Goal: Task Accomplishment & Management: Manage account settings

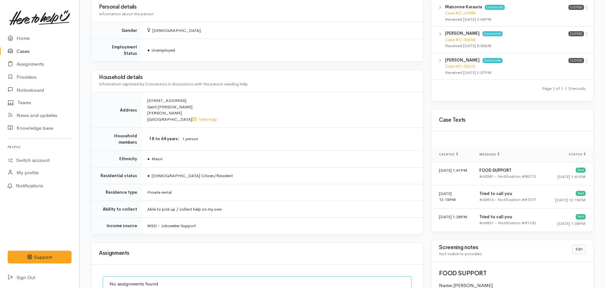
scroll to position [391, 0]
click at [263, 136] on dd "1 person" at bounding box center [298, 138] width 233 height 7
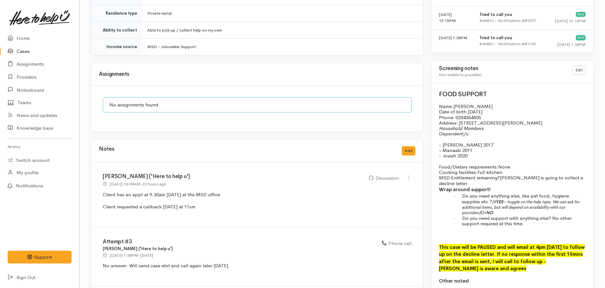
scroll to position [600, 0]
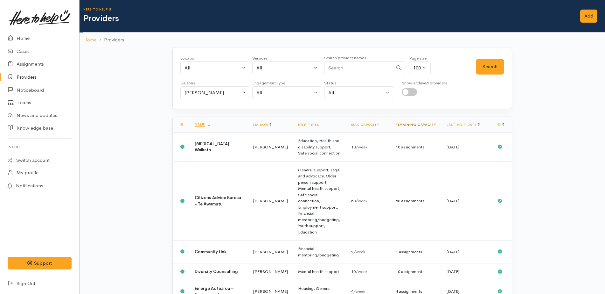
click at [424, 124] on link "Remaining capacity" at bounding box center [416, 125] width 40 height 4
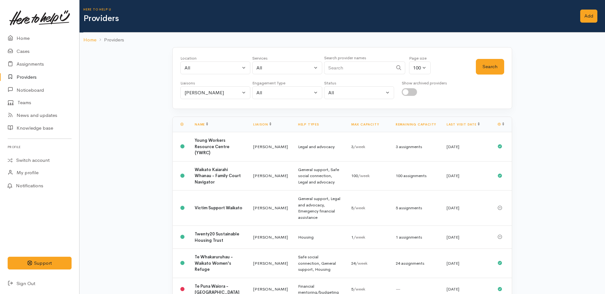
click at [413, 93] on input "checkbox" at bounding box center [409, 92] width 15 height 8
checkbox input "true"
click at [492, 67] on button "Search" at bounding box center [490, 67] width 28 height 16
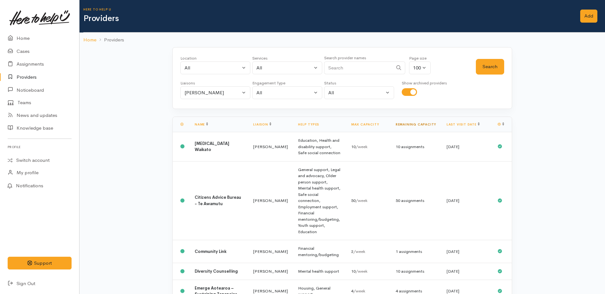
click at [423, 123] on link "Remaining capacity" at bounding box center [416, 124] width 40 height 4
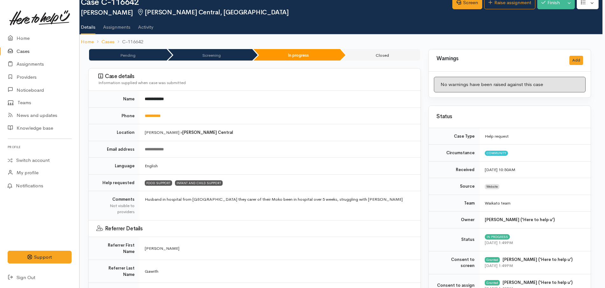
scroll to position [0, 3]
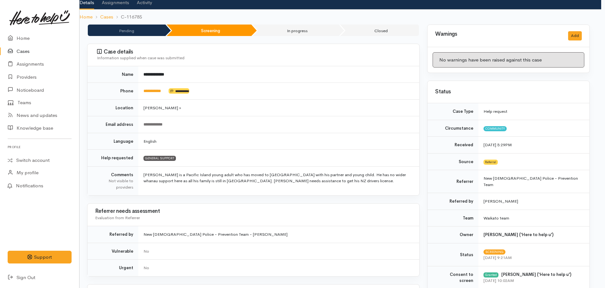
scroll to position [0, 4]
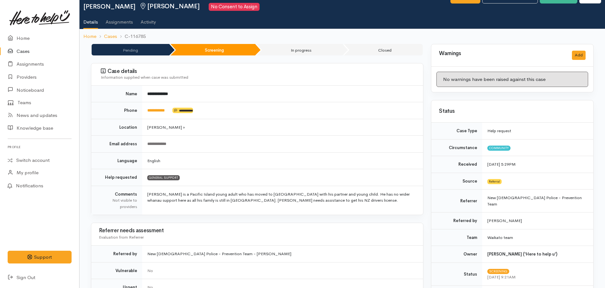
click at [288, 165] on td "English" at bounding box center [282, 160] width 281 height 17
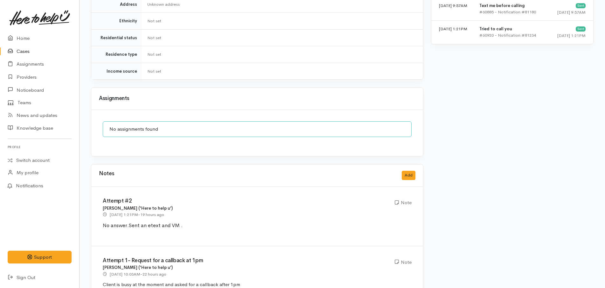
scroll to position [521, 0]
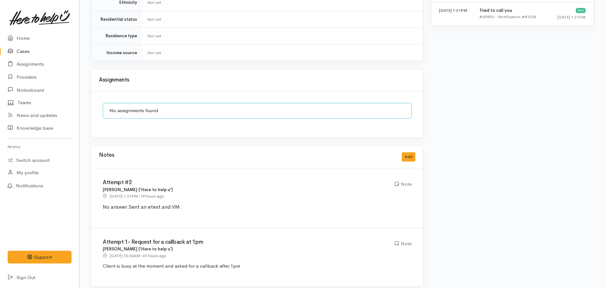
drag, startPoint x: 251, startPoint y: 263, endPoint x: 244, endPoint y: 262, distance: 6.9
click at [244, 262] on div "Attempt 1- Request for a callback at 1pm Nor Hashim ('Here to help u') 21 Aug 2…" at bounding box center [257, 257] width 332 height 59
drag, startPoint x: 195, startPoint y: 199, endPoint x: 94, endPoint y: 200, distance: 101.2
click at [94, 200] on div "Attempt #2 Nor Hashim ('Here to help u') 21 Aug 2025 1:21PM - 19 hours ago Note…" at bounding box center [257, 198] width 332 height 60
copy p "No answer. Sent an etext and VM ."
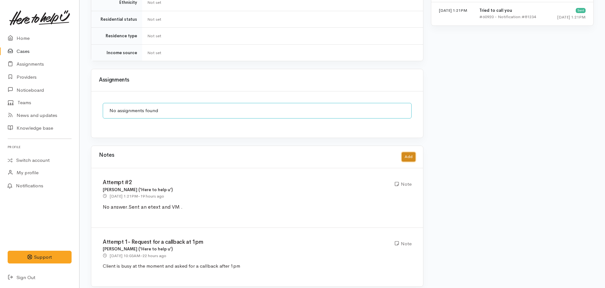
click at [410, 152] on button "Add" at bounding box center [409, 156] width 14 height 9
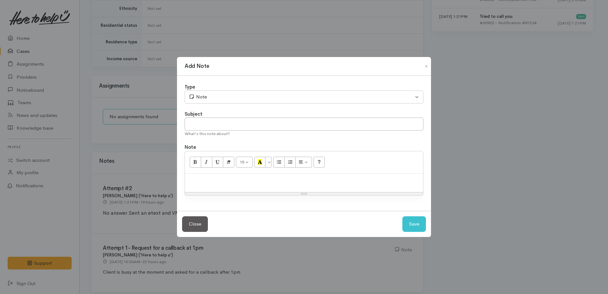
click at [262, 180] on p at bounding box center [304, 180] width 232 height 7
paste div
click at [253, 180] on span "Sent an etext and VM ." at bounding box center [241, 180] width 54 height 7
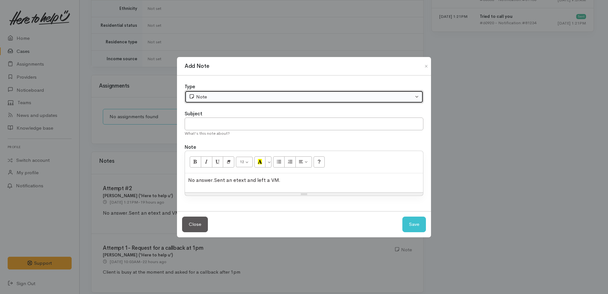
click at [249, 96] on div "Note" at bounding box center [301, 96] width 225 height 7
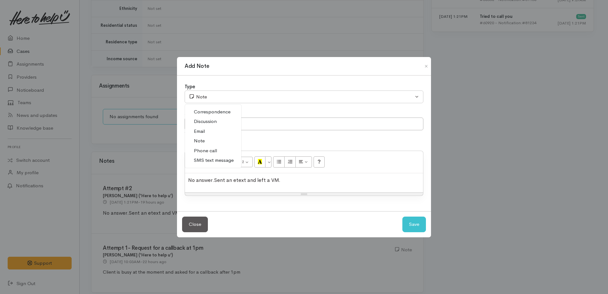
click at [214, 151] on span "Phone call" at bounding box center [205, 150] width 23 height 7
click at [413, 223] on button "Save" at bounding box center [414, 224] width 24 height 16
select select "1"
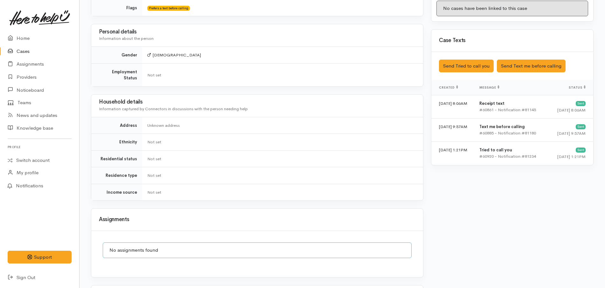
scroll to position [381, 0]
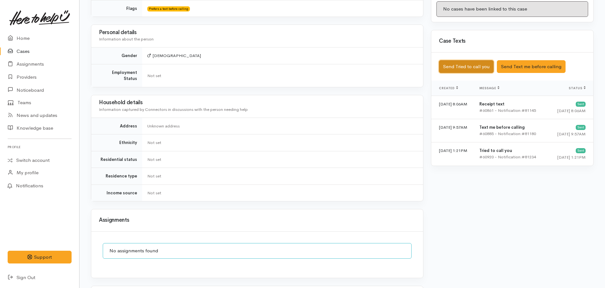
click at [481, 60] on button "Send Tried to call you" at bounding box center [466, 66] width 55 height 13
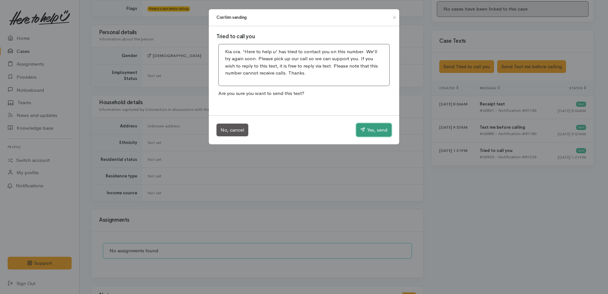
click at [367, 128] on button "Yes, send" at bounding box center [373, 129] width 35 height 13
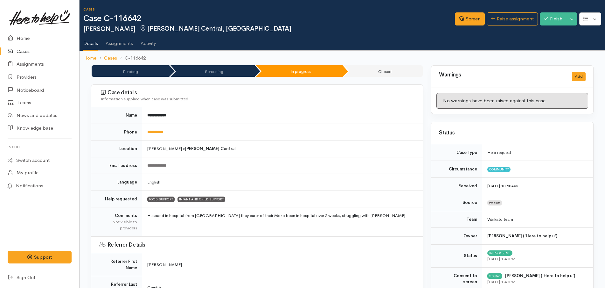
click at [249, 117] on td "**********" at bounding box center [282, 115] width 281 height 17
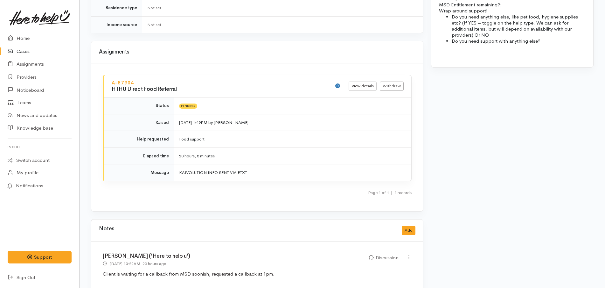
scroll to position [632, 0]
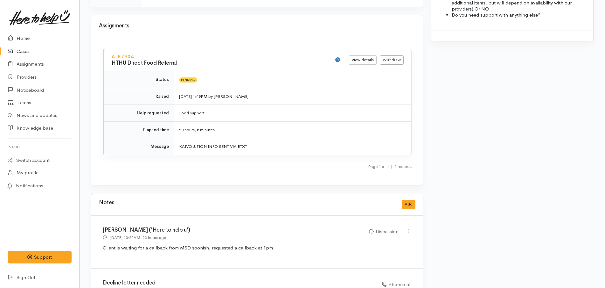
click at [235, 71] on td "Pending" at bounding box center [292, 79] width 237 height 17
click at [416, 88] on div "A-87904 HTHU Direct Food Referral View details Withdraw Status Pending Raised […" at bounding box center [257, 111] width 332 height 148
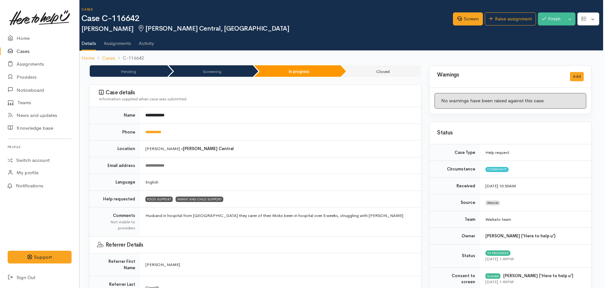
scroll to position [0, 0]
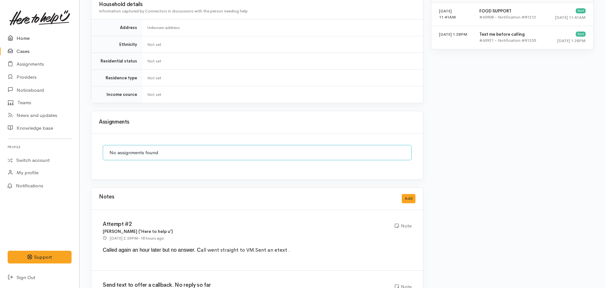
scroll to position [633, 0]
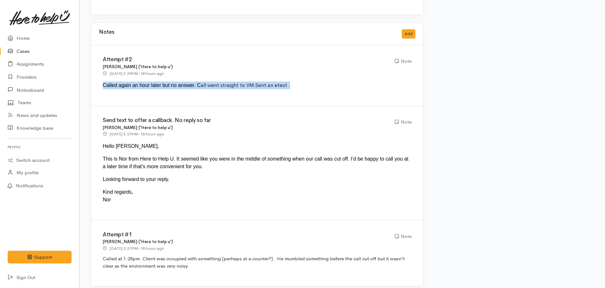
drag, startPoint x: 288, startPoint y: 82, endPoint x: 102, endPoint y: 84, distance: 186.5
click at [102, 84] on div "Attempt #2 Nor Hashim ('Here to help u') 21 Aug 2025 2:39PM - 18 hours ago Note…" at bounding box center [257, 75] width 332 height 61
copy div "Called again an hour later but no answer. C all went straight to VM. Sent an et…"
click at [410, 29] on button "Add" at bounding box center [409, 33] width 14 height 9
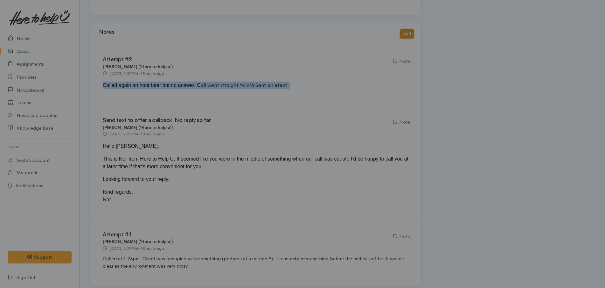
scroll to position [627, 0]
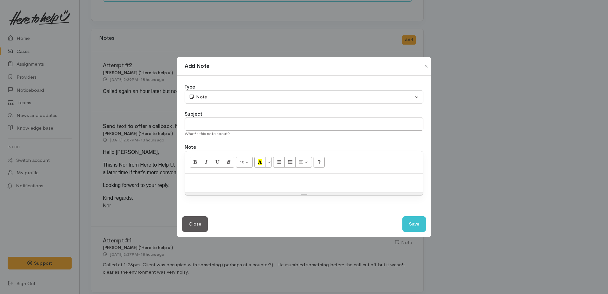
click at [251, 181] on p at bounding box center [304, 180] width 232 height 7
paste div
click at [225, 176] on p "Called again an hour later but no answer. C all went straight to VM. Sent an et…" at bounding box center [304, 180] width 232 height 8
click at [248, 181] on span "Called again an hour later but no answer. C" at bounding box center [237, 179] width 98 height 5
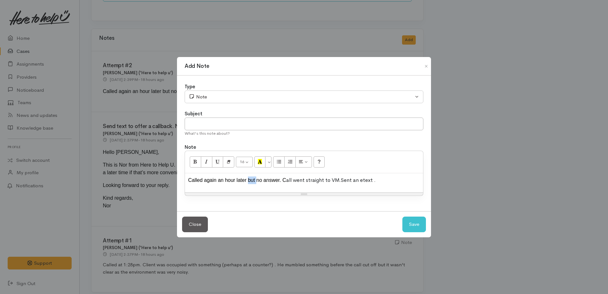
click at [248, 181] on span "Called again an hour later but no answer. C" at bounding box center [237, 179] width 98 height 5
drag, startPoint x: 284, startPoint y: 179, endPoint x: 238, endPoint y: 178, distance: 46.5
click at [238, 178] on p "Called client no answer. C all went straight to VM. Sent an etext ." at bounding box center [304, 180] width 232 height 8
click at [286, 179] on span "Sent an etext ." at bounding box center [282, 180] width 35 height 7
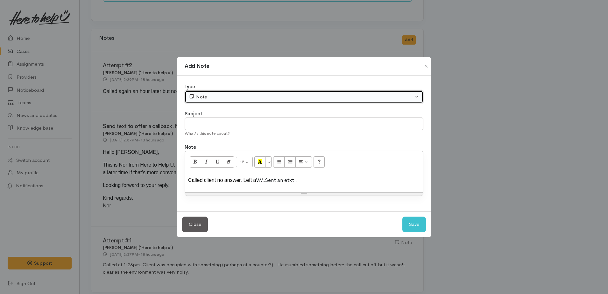
click at [251, 94] on div "Note" at bounding box center [301, 96] width 225 height 7
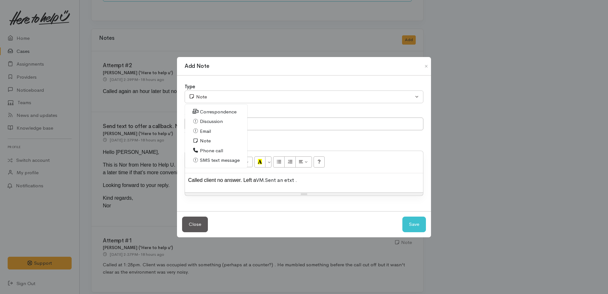
click at [225, 148] on link "Phone call" at bounding box center [216, 151] width 62 height 10
click at [414, 221] on button "Save" at bounding box center [414, 224] width 24 height 16
select select "1"
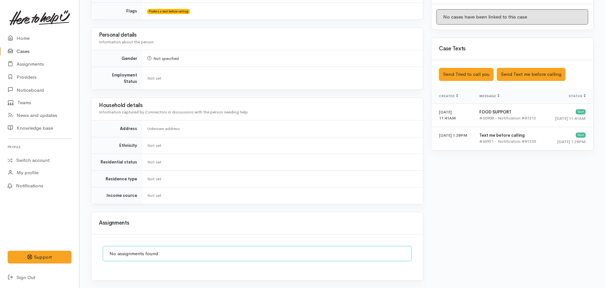
scroll to position [354, 0]
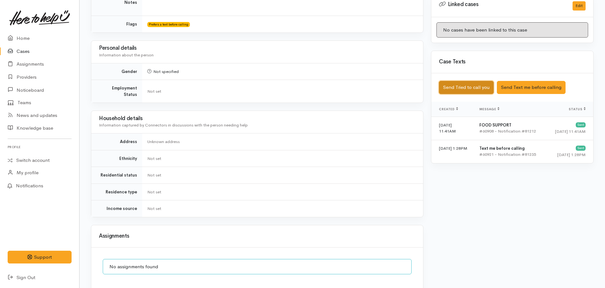
click at [481, 82] on button "Send Tried to call you" at bounding box center [466, 87] width 55 height 13
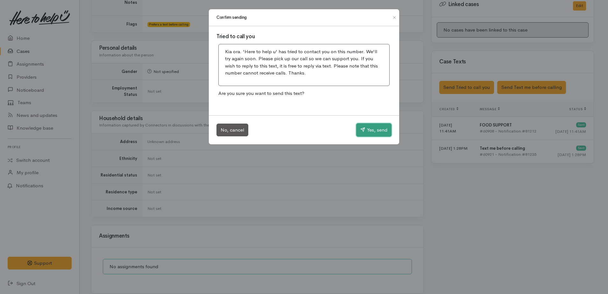
click at [373, 129] on button "Yes, send" at bounding box center [373, 129] width 35 height 13
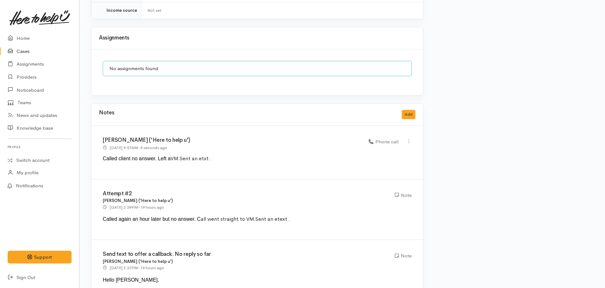
scroll to position [686, 0]
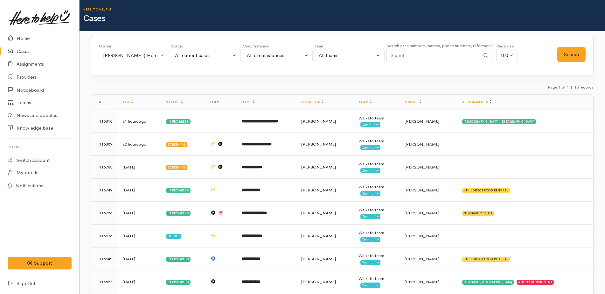
click at [437, 59] on input "Search" at bounding box center [434, 55] width 94 height 13
paste input "64220663142"
type input "64220663142"
click at [130, 60] on button "[PERSON_NAME] ('Here to help u')" at bounding box center [134, 55] width 70 height 13
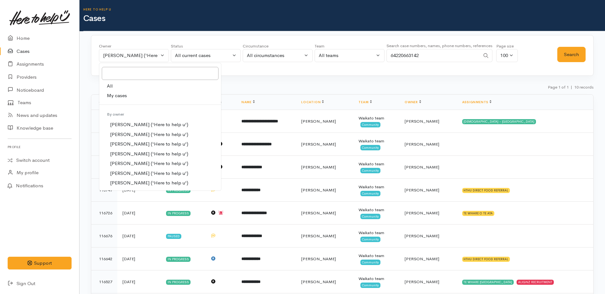
click at [119, 85] on link "All" at bounding box center [160, 86] width 122 height 10
select select "-1"
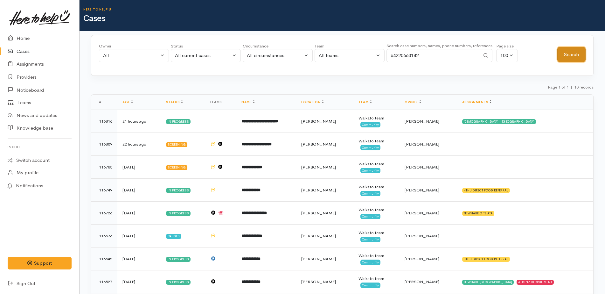
click at [572, 53] on button "Search" at bounding box center [572, 55] width 28 height 16
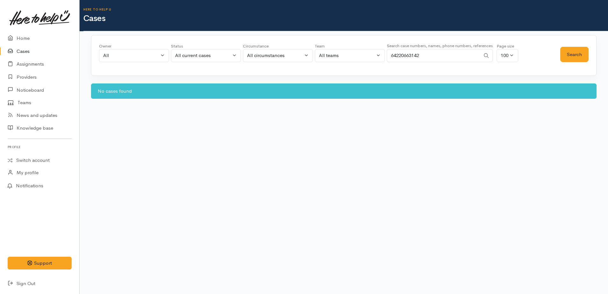
click at [395, 56] on input "64220663142" at bounding box center [434, 55] width 94 height 13
type input "0220663142"
click at [571, 51] on button "Search" at bounding box center [574, 55] width 28 height 16
click at [192, 52] on div "All current cases" at bounding box center [203, 55] width 56 height 7
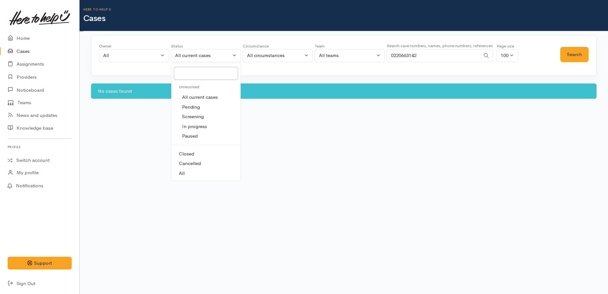
click at [202, 175] on link "All" at bounding box center [205, 173] width 69 height 10
select select "All"
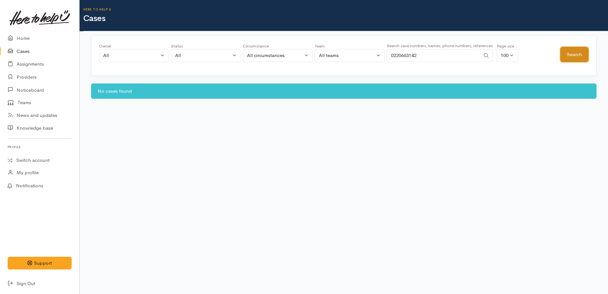
click at [583, 47] on button "Search" at bounding box center [574, 55] width 28 height 16
click at [392, 56] on input "0220663142" at bounding box center [434, 55] width 94 height 13
click at [392, 56] on input "Search" at bounding box center [434, 55] width 94 height 13
click at [572, 54] on button "Search" at bounding box center [574, 55] width 28 height 16
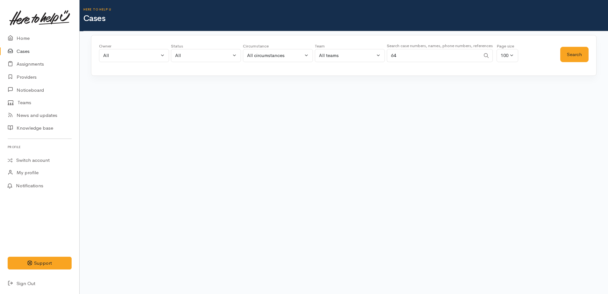
click at [422, 54] on input "64" at bounding box center [434, 55] width 94 height 13
paste input "64220663142"
click at [401, 54] on input "6464220663142" at bounding box center [434, 55] width 94 height 13
type input "64220663142"
click at [568, 51] on button "Search" at bounding box center [574, 55] width 28 height 16
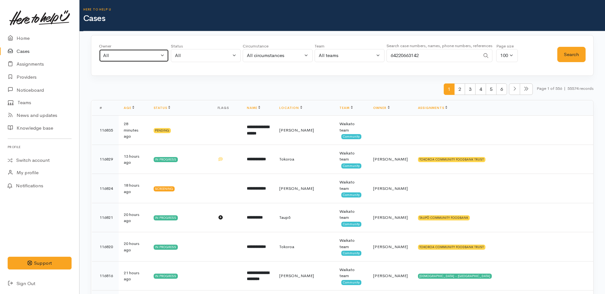
click at [127, 56] on div "All" at bounding box center [131, 55] width 56 height 7
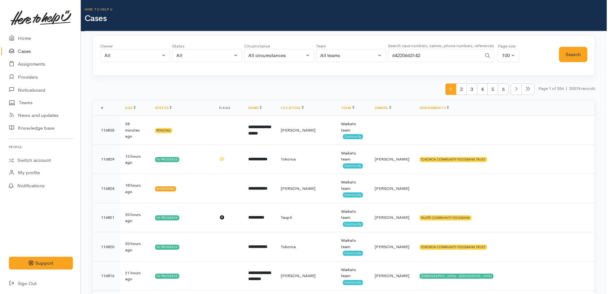
scroll to position [228, 0]
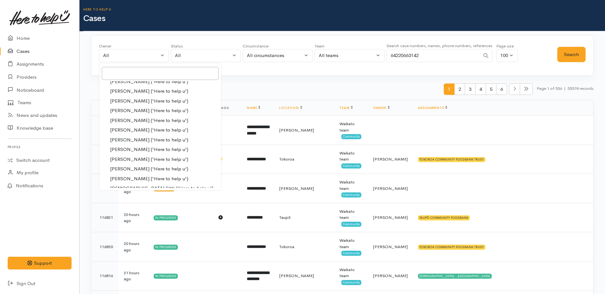
click at [146, 130] on span "[PERSON_NAME] ('Here to help u')" at bounding box center [149, 129] width 78 height 7
select select "1252"
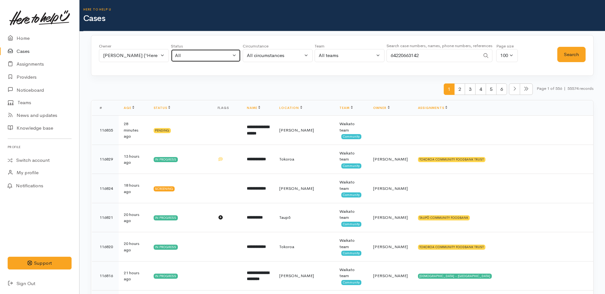
click at [198, 50] on button "All" at bounding box center [206, 55] width 70 height 13
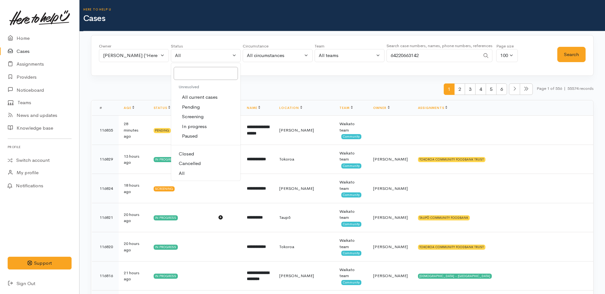
click at [199, 95] on span "All current cases" at bounding box center [200, 97] width 36 height 7
select select "Unresolved"
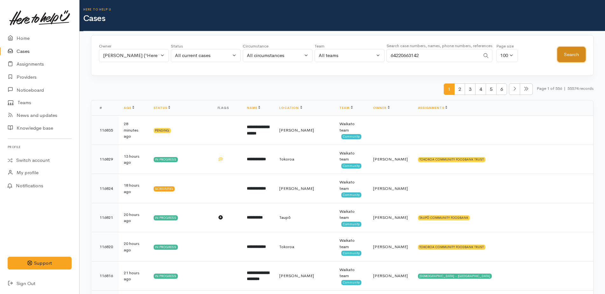
click at [571, 53] on button "Search" at bounding box center [572, 55] width 28 height 16
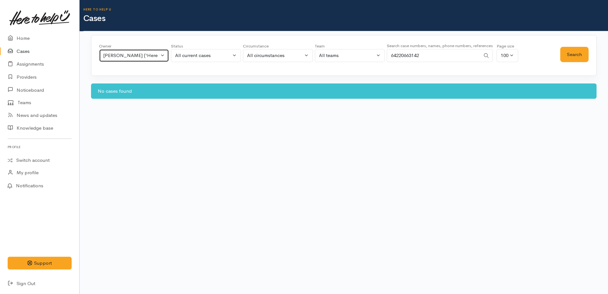
click at [158, 58] on div "[PERSON_NAME] ('Here to help u')" at bounding box center [131, 55] width 56 height 7
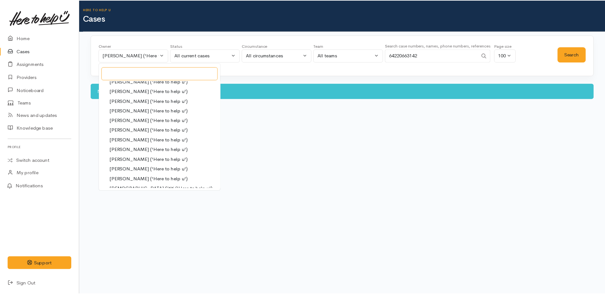
scroll to position [0, 0]
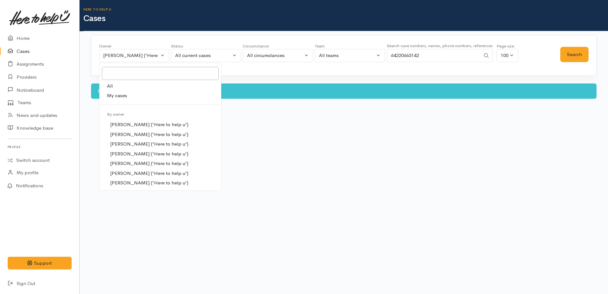
click at [141, 95] on link "My cases" at bounding box center [160, 96] width 122 height 10
select select "1252"
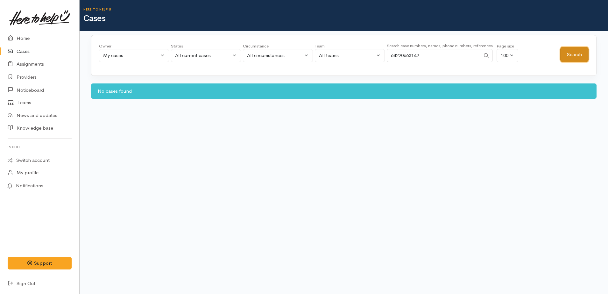
click at [575, 54] on button "Search" at bounding box center [574, 55] width 28 height 16
click at [415, 56] on input "64220663142" at bounding box center [434, 55] width 94 height 13
click at [577, 49] on button "Search" at bounding box center [574, 55] width 28 height 16
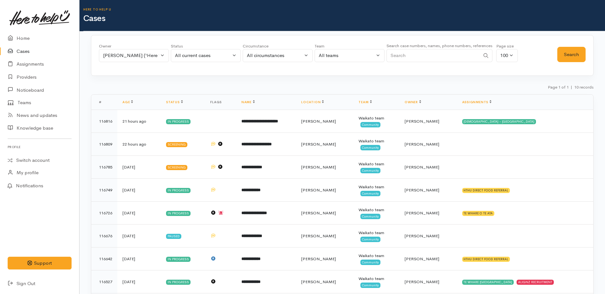
click at [417, 55] on input "Search" at bounding box center [434, 55] width 94 height 13
paste input "64210576212"
type input "64210576212"
click at [564, 56] on button "Search" at bounding box center [572, 55] width 28 height 16
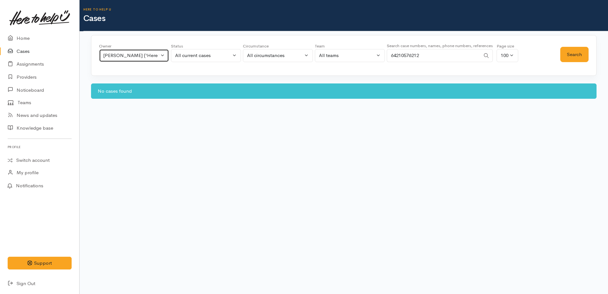
click at [157, 53] on div "[PERSON_NAME] ('Here to help u')" at bounding box center [131, 55] width 56 height 7
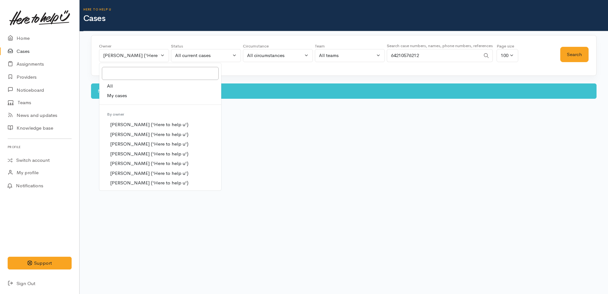
click at [249, 139] on body "Support Feedback I've got something to say" at bounding box center [304, 147] width 608 height 294
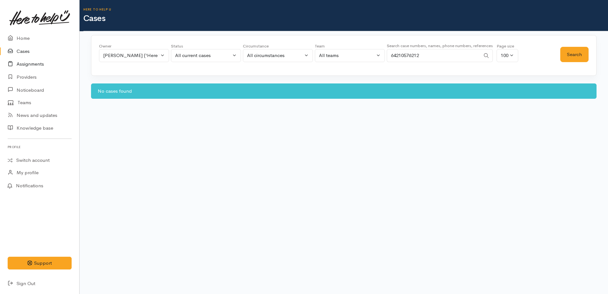
click at [40, 62] on link "Assignments" at bounding box center [39, 64] width 79 height 13
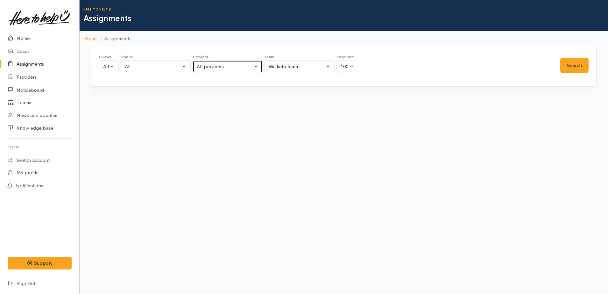
click at [221, 64] on div "All providers" at bounding box center [225, 66] width 56 height 7
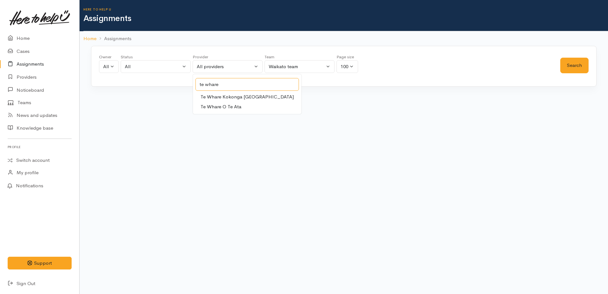
type input "te whare"
click at [270, 109] on link "Te Whare O Te Ata" at bounding box center [247, 107] width 109 height 10
select select "82"
click at [572, 61] on button "Search" at bounding box center [574, 66] width 28 height 16
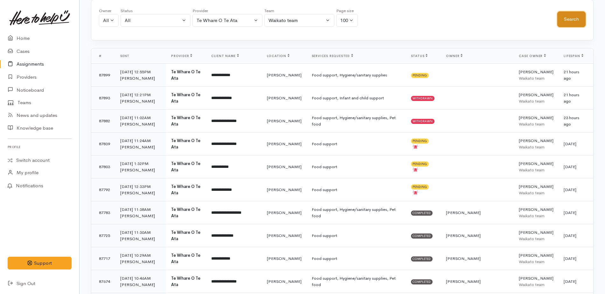
scroll to position [46, 0]
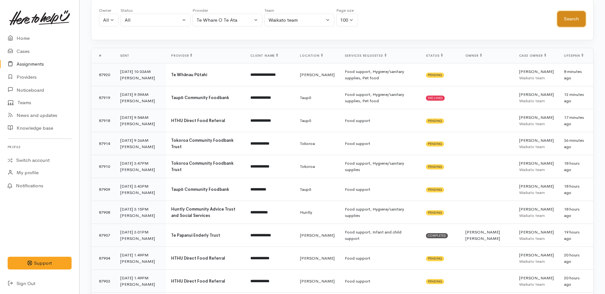
click at [576, 16] on button "Search" at bounding box center [572, 19] width 28 height 16
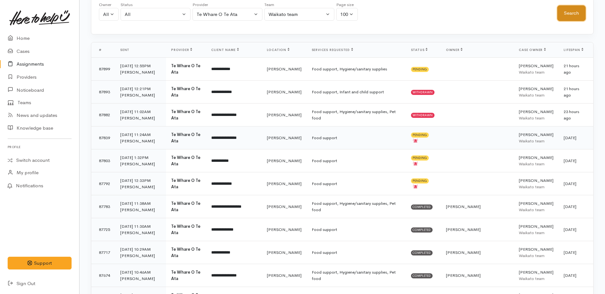
scroll to position [53, 0]
click at [307, 69] on td "Food support, Hygiene/sanitary supplies" at bounding box center [356, 68] width 99 height 23
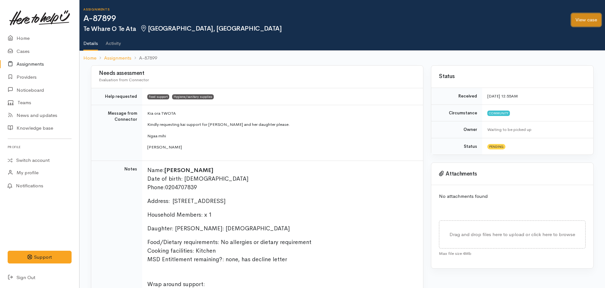
click at [589, 16] on link "View case" at bounding box center [587, 19] width 30 height 13
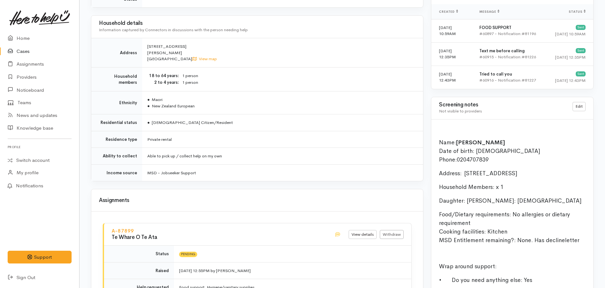
scroll to position [715, 0]
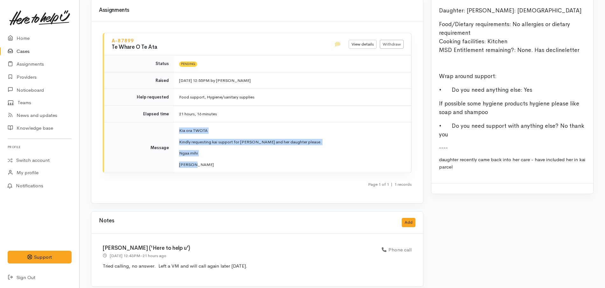
drag, startPoint x: 222, startPoint y: 166, endPoint x: 179, endPoint y: 122, distance: 61.2
click at [179, 122] on td "Kia ora TWOTA Kindly requesting kai support for Jade and her daughter please. N…" at bounding box center [292, 147] width 237 height 51
copy td "Kia ora TWOTA Kindly requesting kai support for Jade and her daughter please. N…"
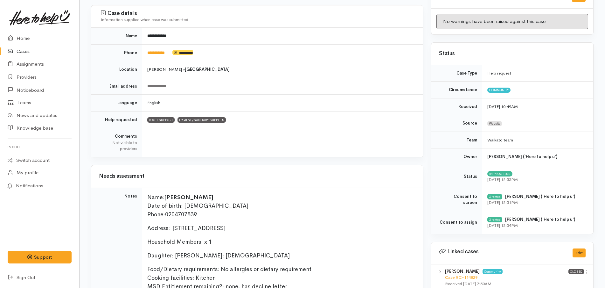
scroll to position [61, 0]
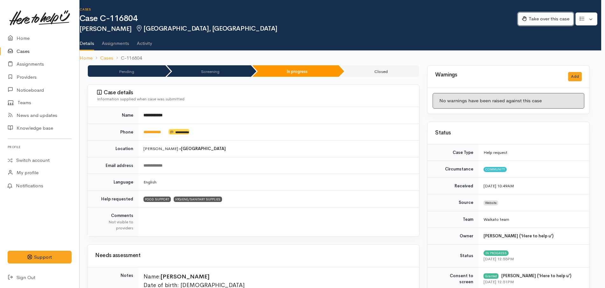
click at [550, 19] on button "Take over this case" at bounding box center [546, 18] width 56 height 13
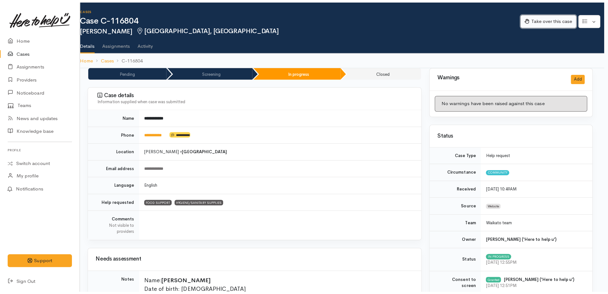
scroll to position [0, 1]
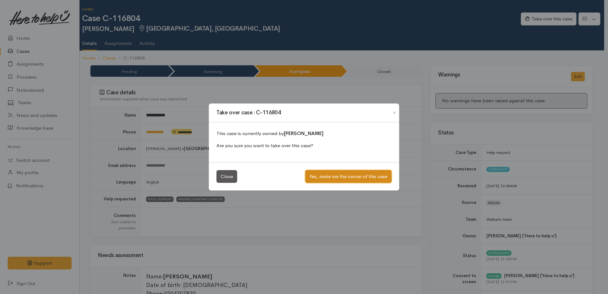
click at [373, 177] on button "Yes, make me the owner of this case" at bounding box center [348, 176] width 86 height 13
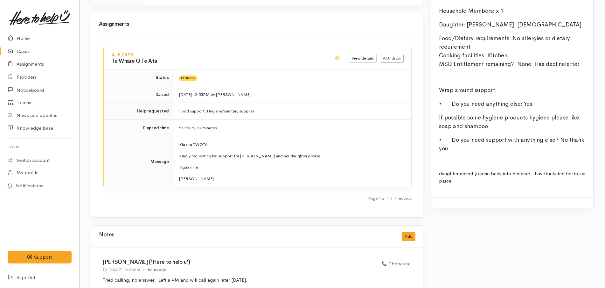
scroll to position [715, 0]
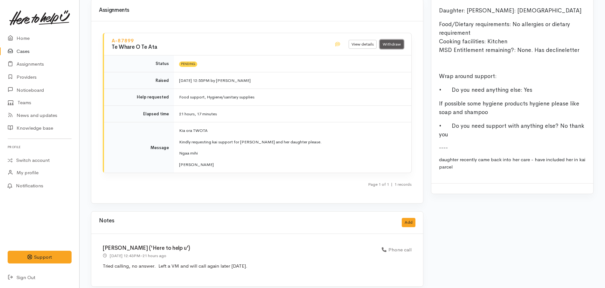
click at [392, 40] on link "Withdraw" at bounding box center [392, 44] width 24 height 9
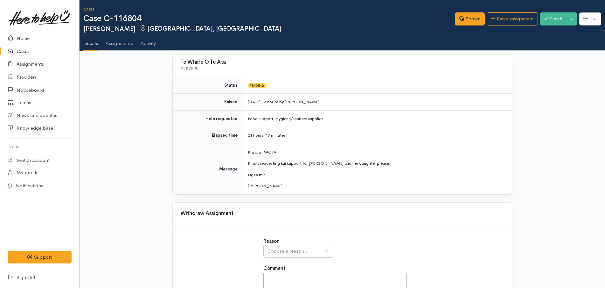
scroll to position [53, 0]
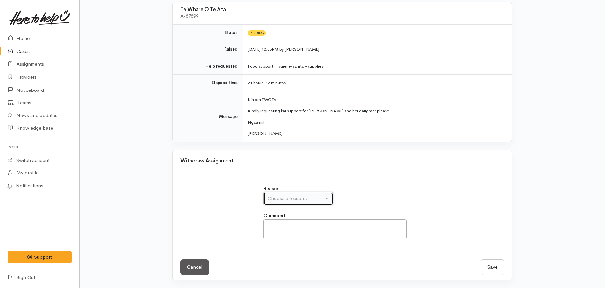
click at [298, 198] on div "Choose a reason..." at bounding box center [296, 198] width 56 height 7
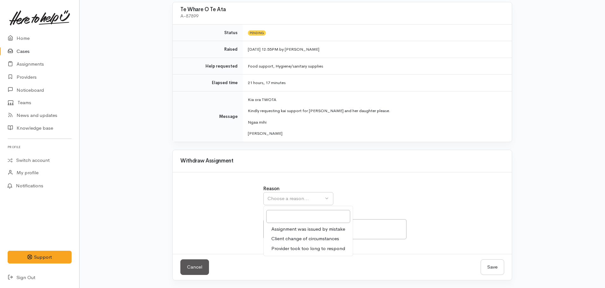
click at [297, 251] on span "Provider took too long to respond" at bounding box center [308, 248] width 74 height 7
select select "3"
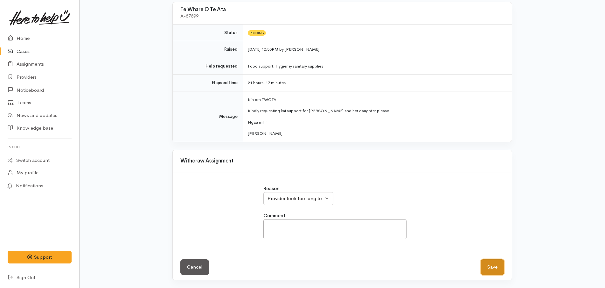
click at [500, 266] on button "Save" at bounding box center [493, 267] width 24 height 16
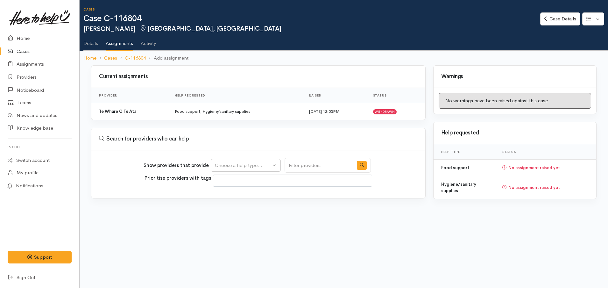
select select
click at [254, 166] on div "Choose a help type..." at bounding box center [243, 165] width 56 height 7
click at [240, 195] on span "Food support" at bounding box center [234, 195] width 30 height 7
select select "3"
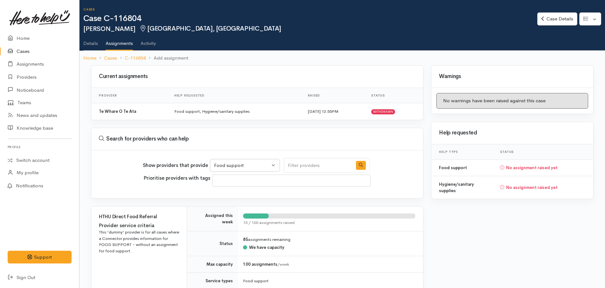
click at [90, 42] on link "Details" at bounding box center [90, 41] width 15 height 18
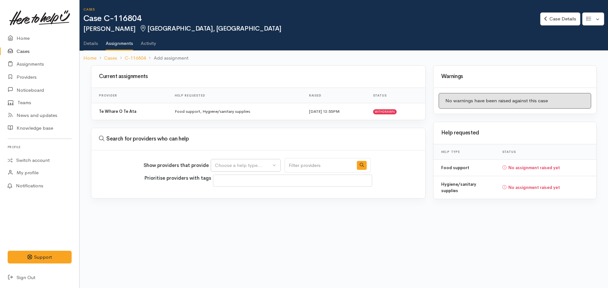
select select
click at [246, 160] on button "Choose a help type..." at bounding box center [246, 165] width 70 height 13
click at [243, 193] on span "Food support" at bounding box center [234, 195] width 30 height 7
select select "3"
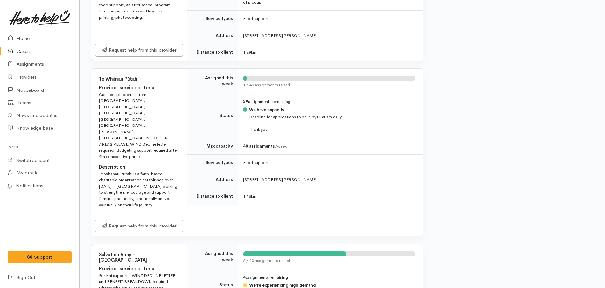
scroll to position [433, 0]
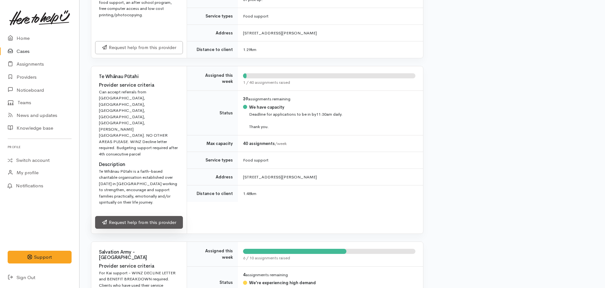
click at [148, 216] on link "Request help from this provider" at bounding box center [139, 222] width 88 height 13
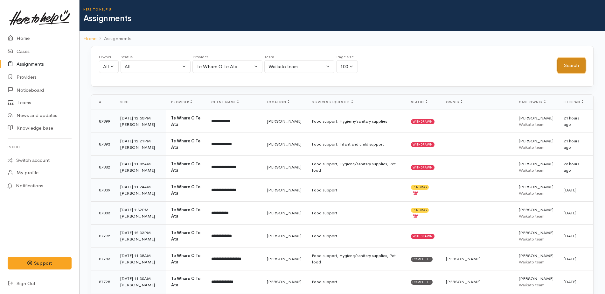
click at [577, 65] on button "Search" at bounding box center [572, 66] width 28 height 16
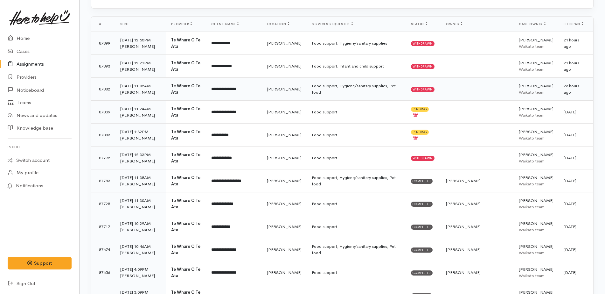
scroll to position [81, 0]
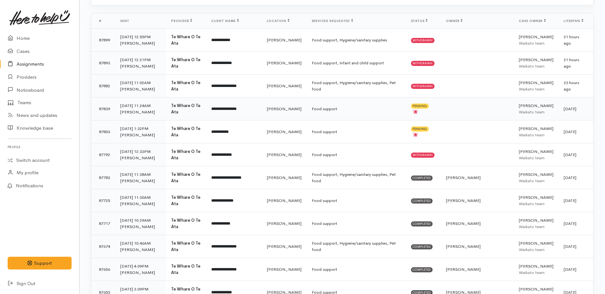
click at [340, 111] on td "Food support" at bounding box center [356, 108] width 99 height 23
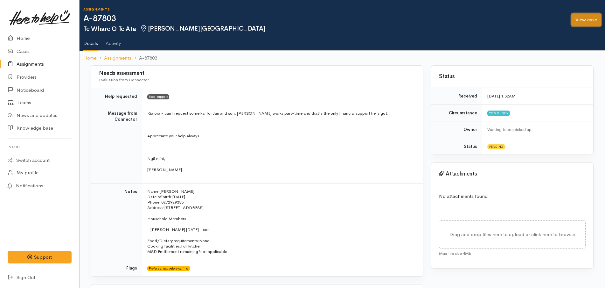
click at [589, 20] on link "View case" at bounding box center [587, 19] width 30 height 13
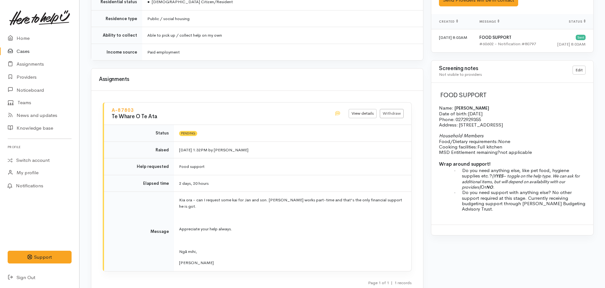
scroll to position [542, 0]
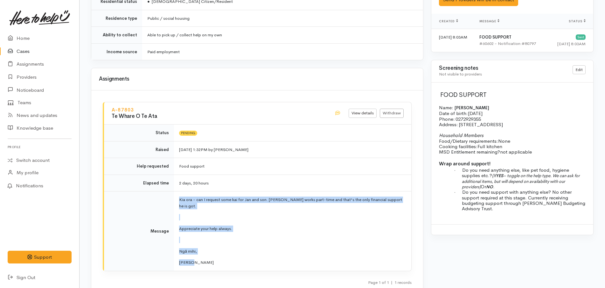
drag, startPoint x: 210, startPoint y: 252, endPoint x: 179, endPoint y: 194, distance: 65.6
click at [179, 194] on td "Kia ora - can I request some kai for Jan and son. Jan works part-time and that'…" at bounding box center [292, 230] width 237 height 79
copy td "Kia ora - can I request some kai for Jan and son. Jan works part-time and that'…"
click at [394, 109] on link "Withdraw" at bounding box center [392, 113] width 24 height 9
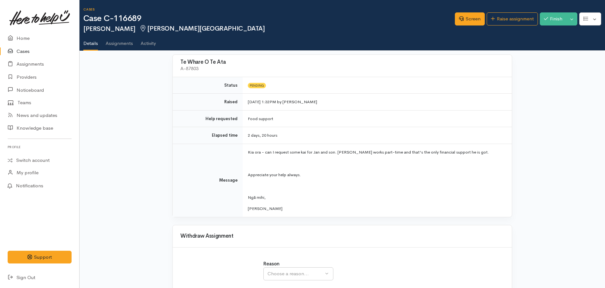
scroll to position [75, 0]
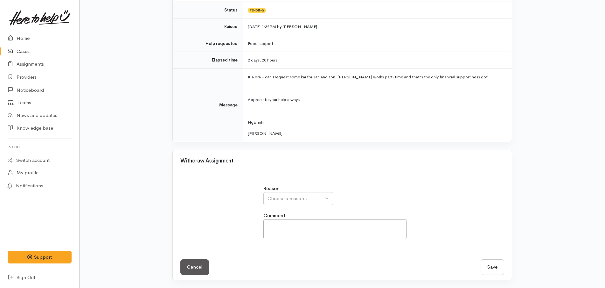
click at [308, 205] on div "Reason Assignment was issued by mistake Client change of circumstances Provider…" at bounding box center [343, 215] width 166 height 61
click at [302, 200] on div "Choose a reason..." at bounding box center [296, 198] width 56 height 7
click at [305, 249] on span "Provider took too long to respond" at bounding box center [308, 248] width 74 height 7
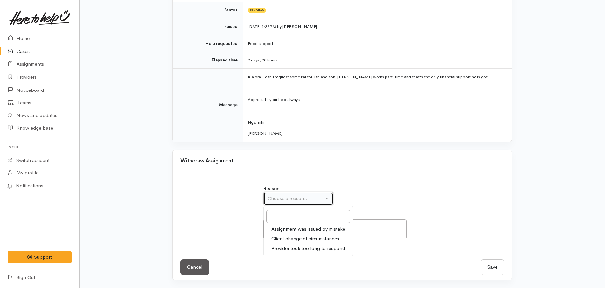
select select "3"
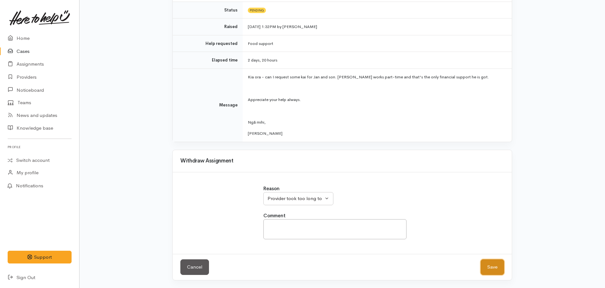
click at [493, 266] on button "Save" at bounding box center [493, 267] width 24 height 16
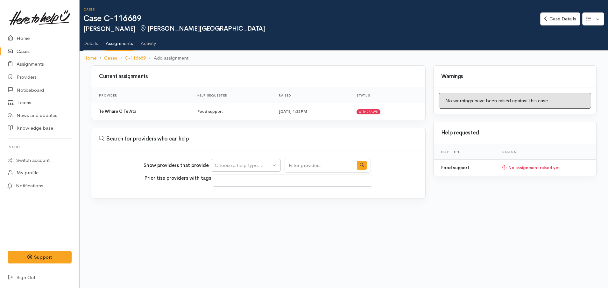
select select
click at [260, 165] on div "Choose a help type..." at bounding box center [243, 165] width 56 height 7
click at [239, 195] on span "Food support" at bounding box center [234, 195] width 30 height 7
select select "3"
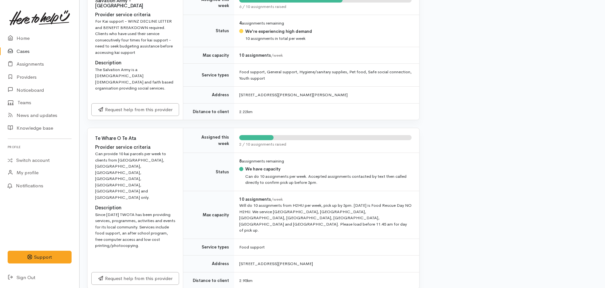
scroll to position [463, 4]
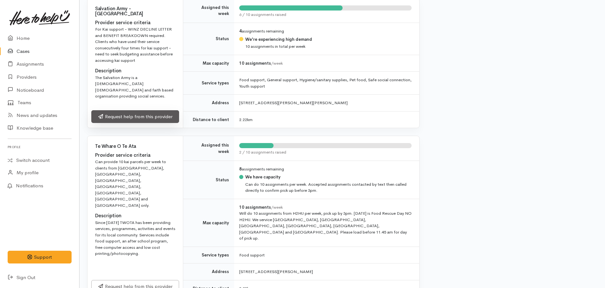
click at [152, 110] on link "Request help from this provider" at bounding box center [135, 116] width 88 height 13
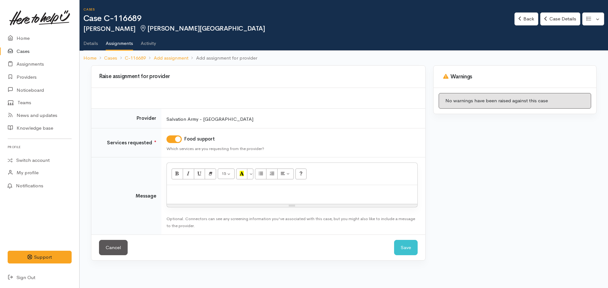
click at [235, 197] on div at bounding box center [292, 194] width 250 height 19
paste div
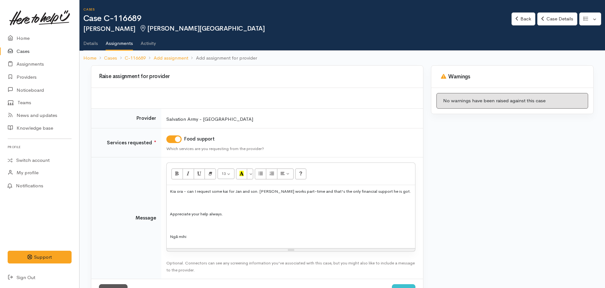
scroll to position [25, 0]
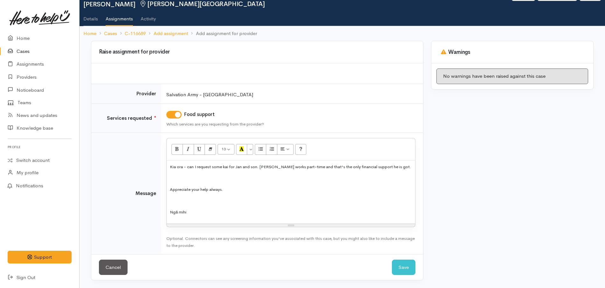
click at [309, 171] on div "Kia ora - can I request some kai for Jan and son. [PERSON_NAME] works part-time…" at bounding box center [291, 191] width 249 height 63
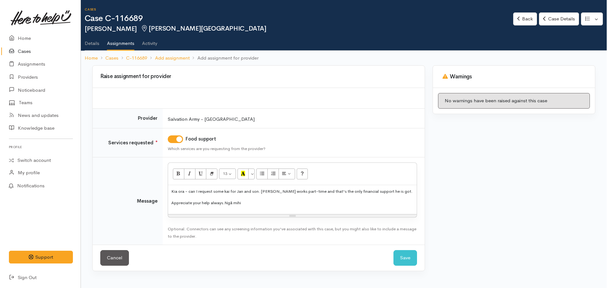
scroll to position [0, 0]
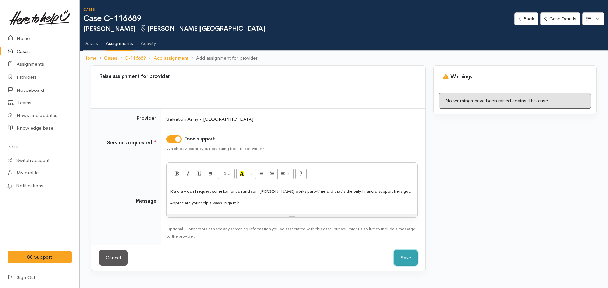
click at [406, 254] on button "Save" at bounding box center [406, 258] width 24 height 16
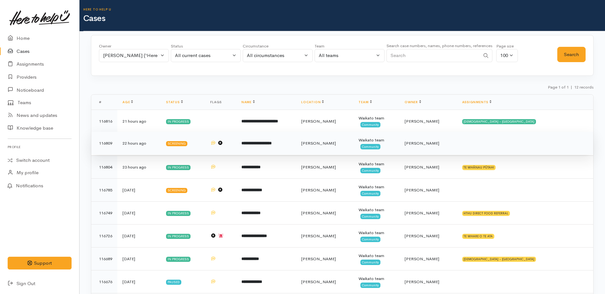
scroll to position [110, 0]
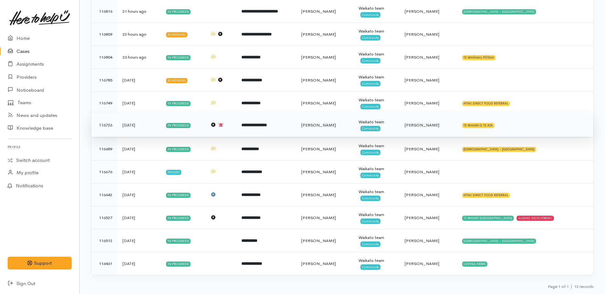
click at [484, 123] on td "TE WHARE O TE ATA" at bounding box center [525, 125] width 137 height 23
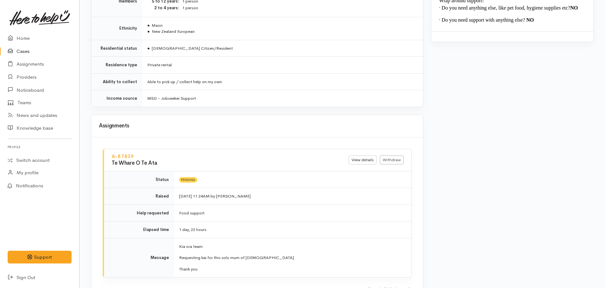
scroll to position [728, 0]
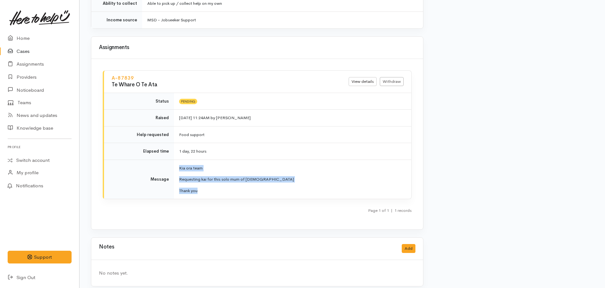
drag, startPoint x: 214, startPoint y: 190, endPoint x: 178, endPoint y: 162, distance: 45.8
click at [178, 162] on td "Kia ora team Requesting kai for this solo mum of [DEMOGRAPHIC_DATA] Thank you" at bounding box center [292, 178] width 237 height 39
copy td "Kia ora team Requesting kai for this solo mum of [DEMOGRAPHIC_DATA] Thank you"
click at [385, 77] on link "Withdraw" at bounding box center [392, 81] width 24 height 9
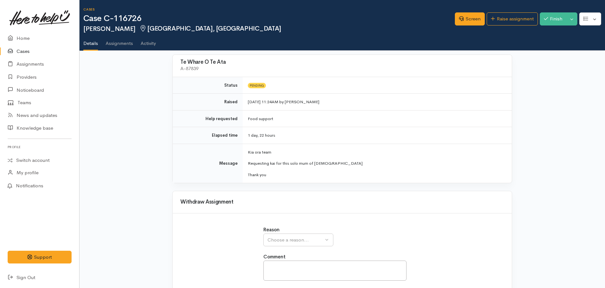
scroll to position [41, 0]
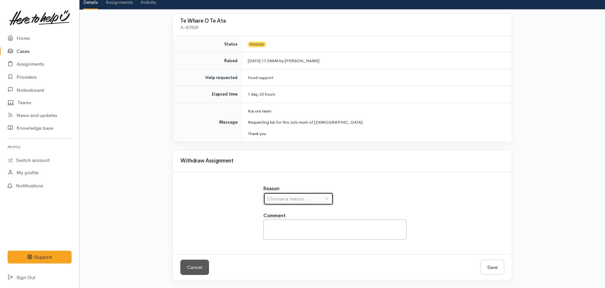
click at [305, 199] on div "Choose a reason..." at bounding box center [296, 198] width 56 height 7
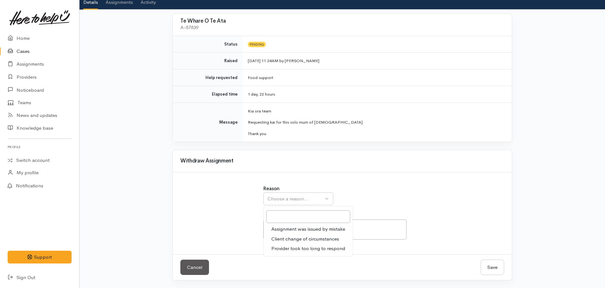
click at [298, 249] on span "Provider took too long to respond" at bounding box center [308, 248] width 74 height 7
select select "3"
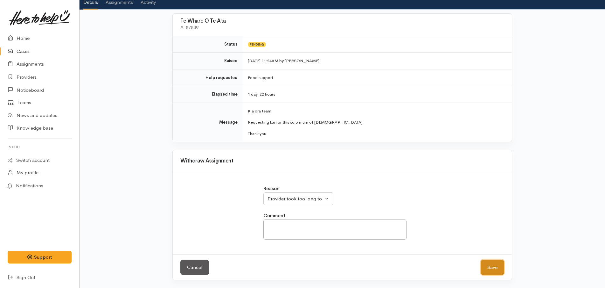
click at [490, 268] on button "Save" at bounding box center [493, 267] width 24 height 16
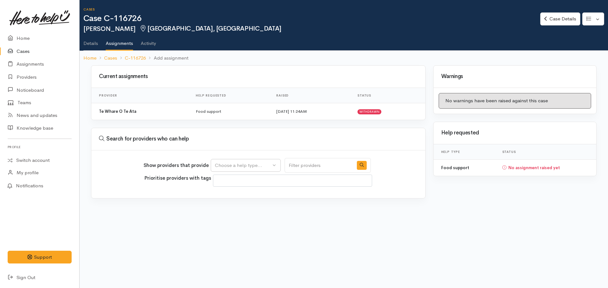
select select
click at [254, 163] on div "Choose a help type..." at bounding box center [243, 165] width 56 height 7
click at [241, 198] on span "Food support" at bounding box center [234, 195] width 30 height 7
select select "3"
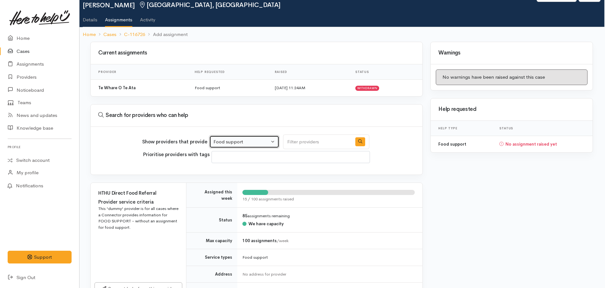
scroll to position [0, 1]
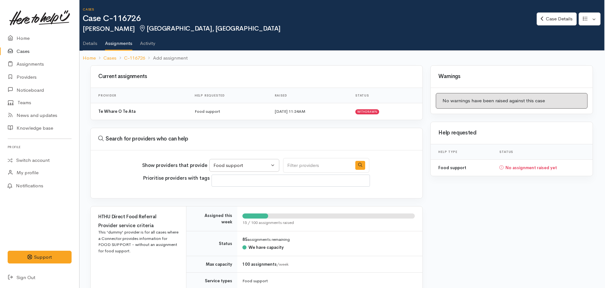
click at [91, 42] on link "Details" at bounding box center [90, 41] width 15 height 18
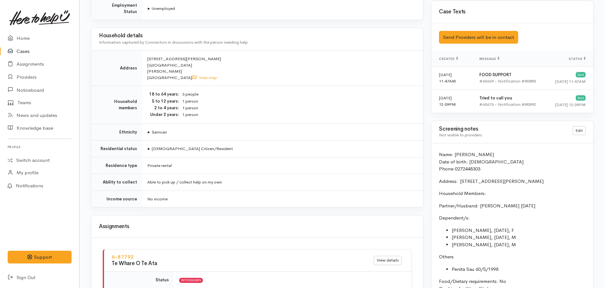
scroll to position [409, 0]
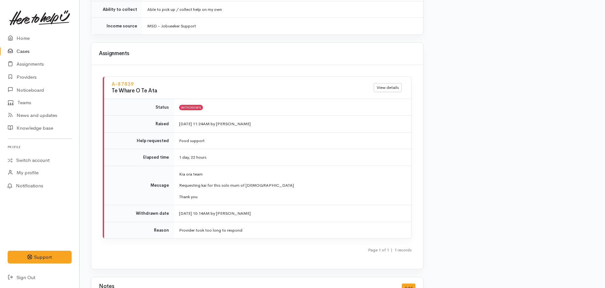
scroll to position [733, 0]
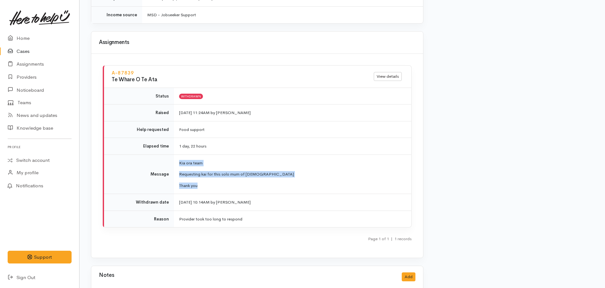
drag, startPoint x: 224, startPoint y: 182, endPoint x: 179, endPoint y: 154, distance: 52.8
click at [179, 154] on td "Kia ora team Requesting kai for this solo mum of 3 Thank you" at bounding box center [292, 173] width 237 height 39
copy td "Kia ora team Requesting kai for this solo mum of 3 Thank you"
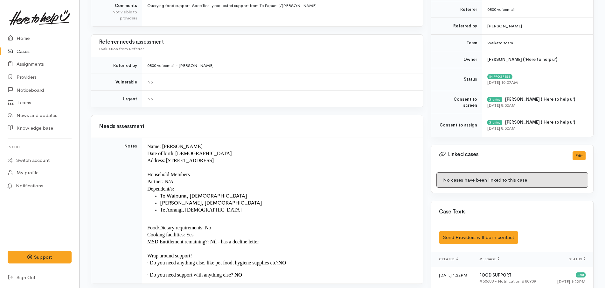
scroll to position [0, 0]
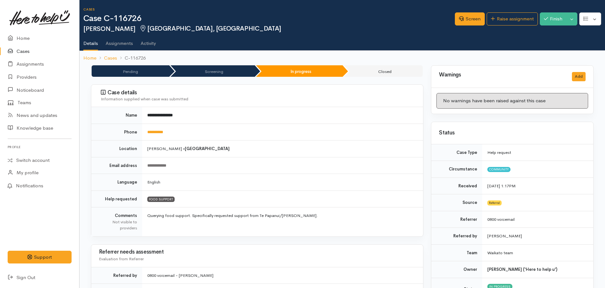
click at [520, 10] on div "Screen Raise assignment Finish Toggle Dropdown Pause" at bounding box center [530, 20] width 150 height 21
click at [516, 19] on link "Raise assignment" at bounding box center [512, 18] width 51 height 13
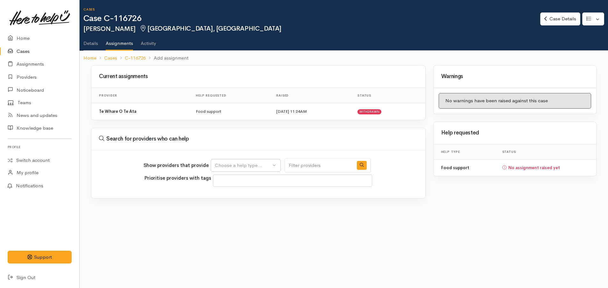
select select
click at [262, 167] on div "Choose a help type..." at bounding box center [243, 165] width 56 height 7
click at [245, 194] on span "Food support" at bounding box center [234, 195] width 30 height 7
select select "3"
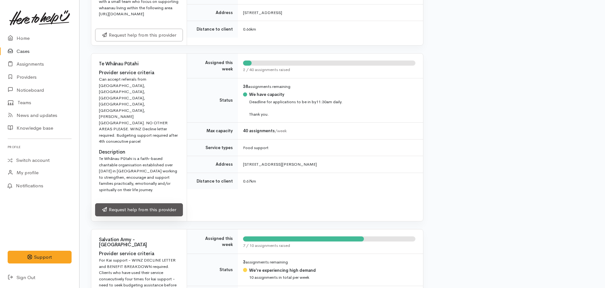
scroll to position [583, 0]
click at [158, 204] on link "Request help from this provider" at bounding box center [139, 210] width 88 height 13
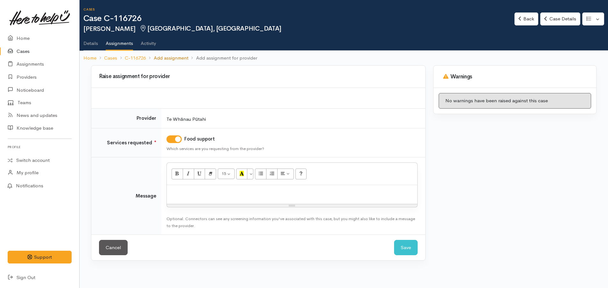
click at [169, 56] on link "Add assignment" at bounding box center [171, 57] width 35 height 7
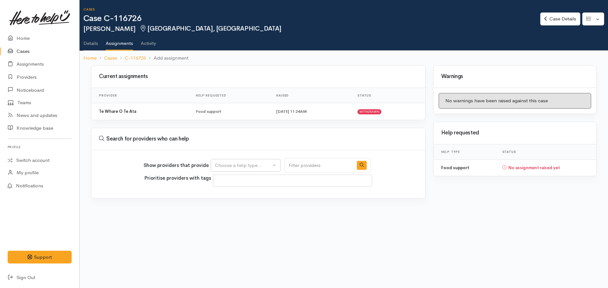
select select
click at [249, 160] on button "Choose a help type..." at bounding box center [246, 165] width 70 height 13
click at [263, 197] on link "Food support" at bounding box center [245, 196] width 69 height 10
select select "3"
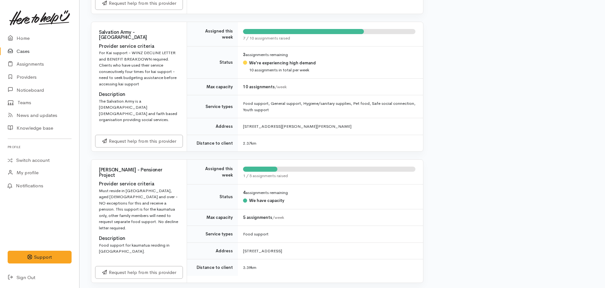
scroll to position [792, 0]
click at [157, 132] on div "HTHU Direct Food Referral Provider service criteria This 'dummy' provider is fo…" at bounding box center [257, 91] width 333 height 1354
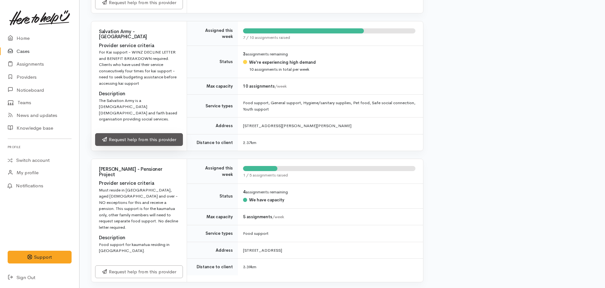
click at [157, 130] on div "Request help from this provider" at bounding box center [138, 140] width 95 height 21
click at [157, 133] on link "Request help from this provider" at bounding box center [139, 139] width 88 height 13
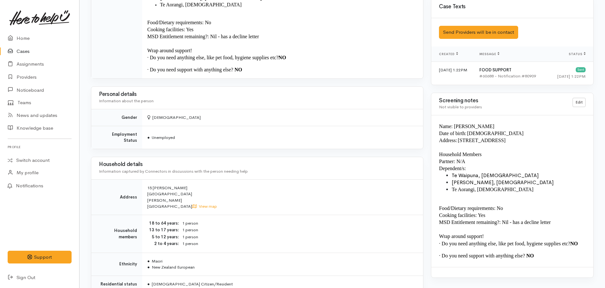
scroll to position [415, 0]
click at [42, 53] on link "Cases" at bounding box center [39, 51] width 79 height 13
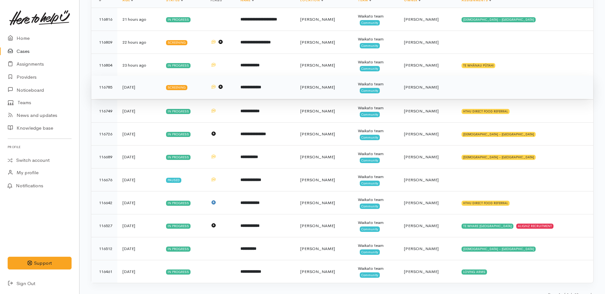
scroll to position [110, 0]
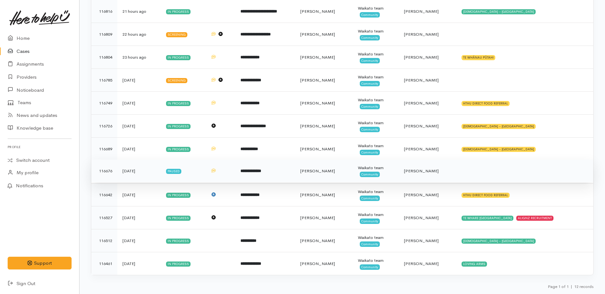
click at [264, 172] on td "**********" at bounding box center [265, 170] width 60 height 23
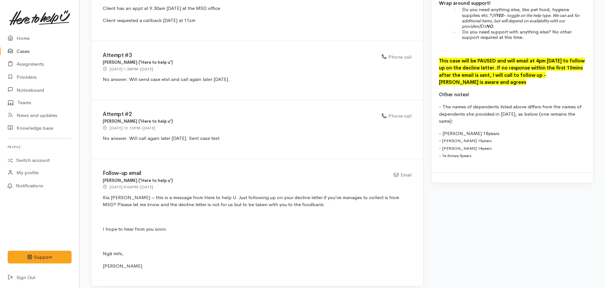
scroll to position [692, 0]
